Goal: Information Seeking & Learning: Understand process/instructions

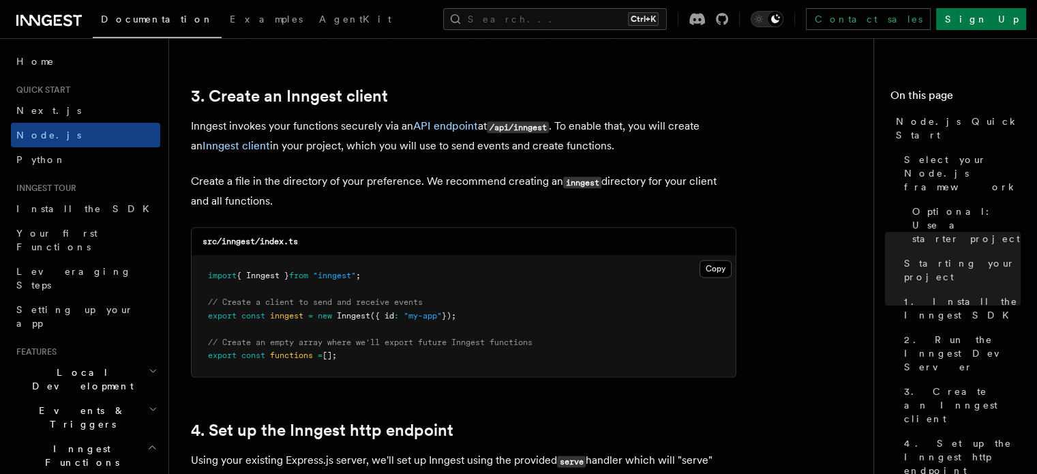
click at [714, 259] on pre "import { Inngest } from "inngest" ; // Create a client to send and receive even…" at bounding box center [464, 316] width 544 height 121
drag, startPoint x: 520, startPoint y: 373, endPoint x: 490, endPoint y: 357, distance: 34.2
click at [490, 357] on pre "import { Inngest } from "inngest" ; // Create a client to send and receive even…" at bounding box center [464, 316] width 544 height 121
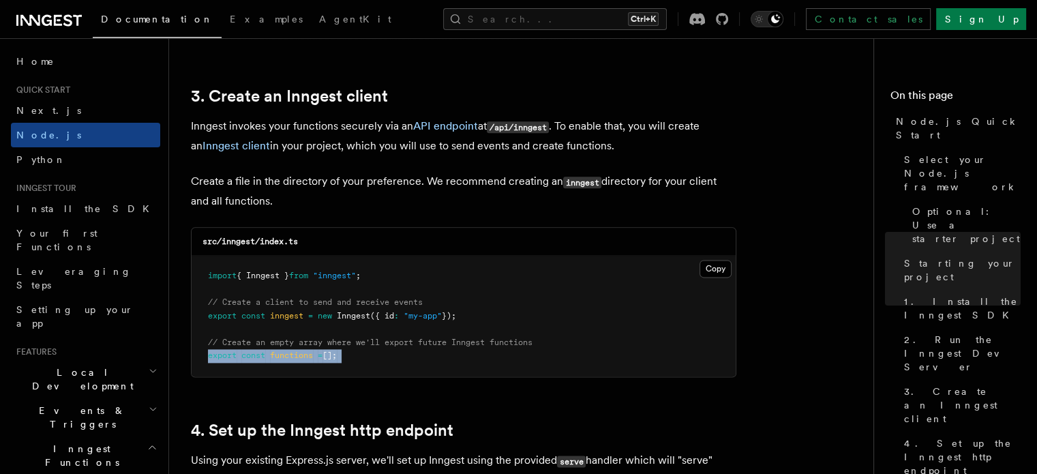
click at [490, 357] on pre "import { Inngest } from "inngest" ; // Create a client to send and receive even…" at bounding box center [464, 316] width 544 height 121
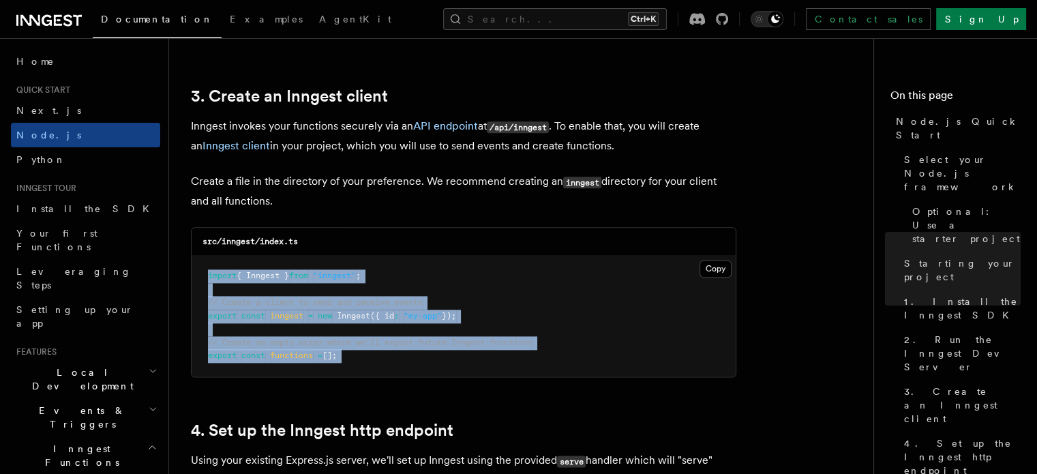
drag, startPoint x: 490, startPoint y: 357, endPoint x: 205, endPoint y: 280, distance: 294.7
click at [205, 280] on pre "import { Inngest } from "inngest" ; // Create a client to send and receive even…" at bounding box center [464, 316] width 544 height 121
copy article "import { Inngest } from "inngest" ; // Create a client to send and receive even…"
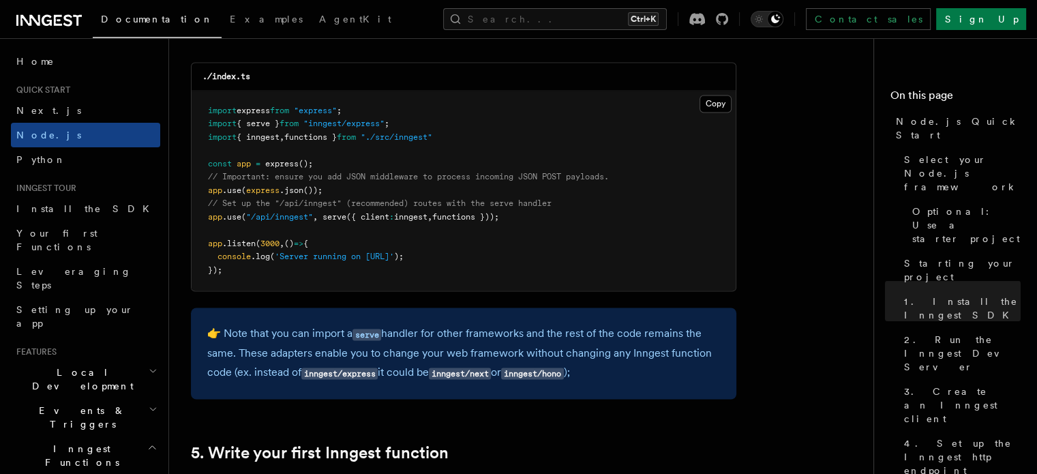
scroll to position [2174, 0]
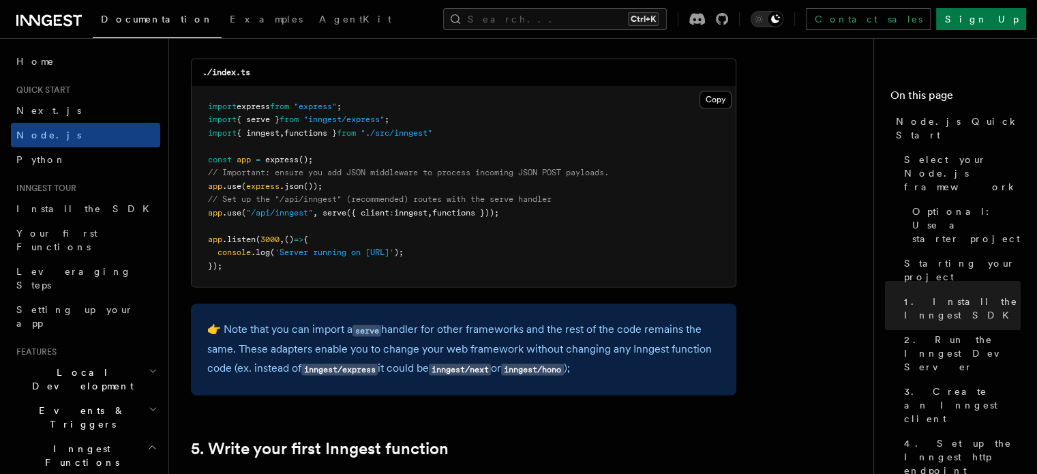
drag, startPoint x: 521, startPoint y: 211, endPoint x: 205, endPoint y: 190, distance: 316.5
click at [205, 190] on pre "import express from "express" ; import { serve } from "inngest/express" ; impor…" at bounding box center [464, 187] width 544 height 201
copy code "app .use ( express .json ()); // Set up the "/api/inngest" (recommended) routes…"
